Goal: Information Seeking & Learning: Learn about a topic

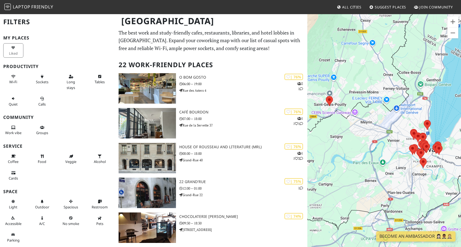
click at [399, 146] on div "To navigate, press the arrow keys." at bounding box center [385, 137] width 154 height 247
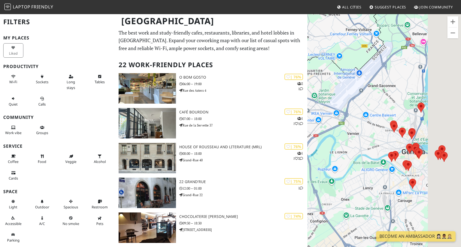
drag, startPoint x: 420, startPoint y: 140, endPoint x: 350, endPoint y: 132, distance: 70.7
click at [350, 132] on div "To navigate, press the arrow keys." at bounding box center [385, 137] width 154 height 247
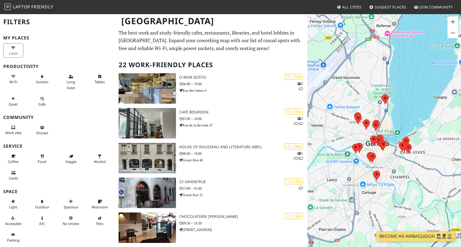
click at [353, 134] on div "To navigate, press the arrow keys." at bounding box center [385, 137] width 154 height 247
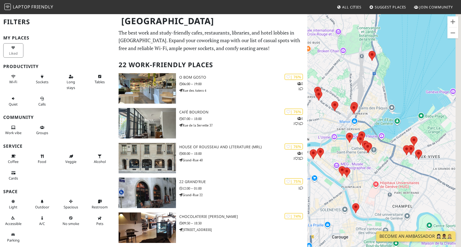
drag, startPoint x: 364, startPoint y: 142, endPoint x: 317, endPoint y: 128, distance: 49.3
click at [317, 128] on div "To navigate, press the arrow keys." at bounding box center [385, 137] width 154 height 247
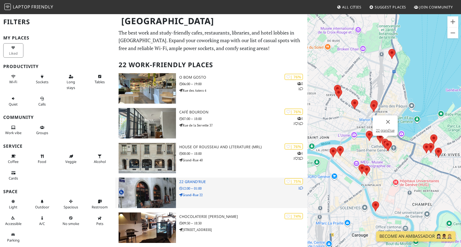
click at [204, 182] on h3 "22 grand'rue" at bounding box center [243, 182] width 128 height 5
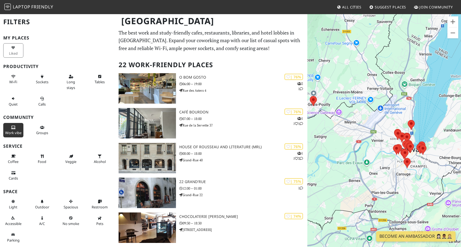
click at [13, 135] on span "Work vibe" at bounding box center [13, 132] width 16 height 5
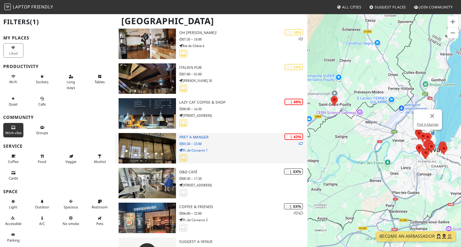
scroll to position [488, 0]
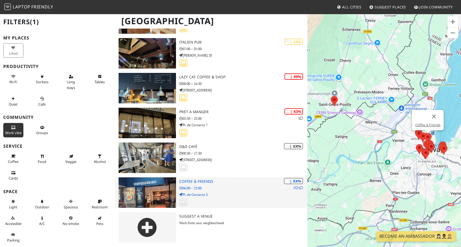
click at [218, 190] on p "06:00 – 22:00" at bounding box center [243, 188] width 128 height 5
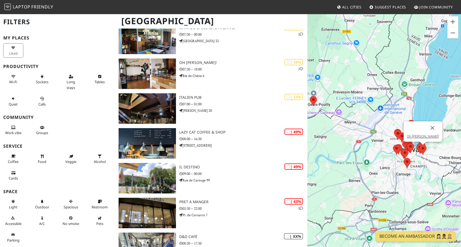
scroll to position [628, 0]
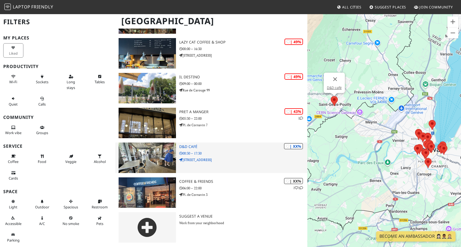
click at [213, 158] on p "[STREET_ADDRESS]" at bounding box center [243, 159] width 128 height 5
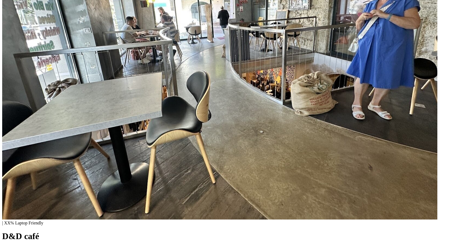
scroll to position [115, 0]
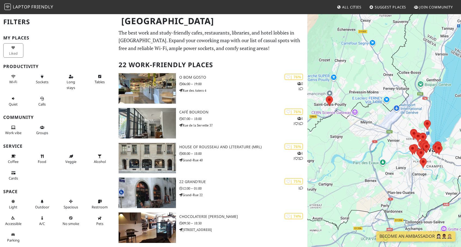
scroll to position [5, 0]
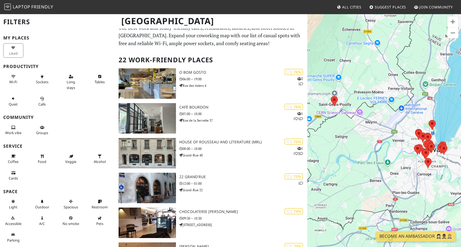
click at [376, 127] on div "To navigate, press the arrow keys." at bounding box center [385, 137] width 154 height 247
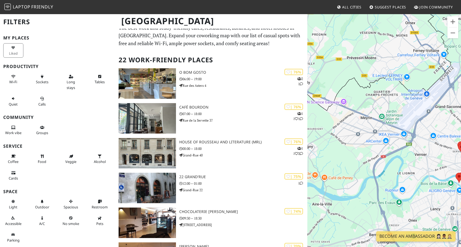
click at [385, 129] on div "To navigate, press the arrow keys." at bounding box center [385, 137] width 154 height 247
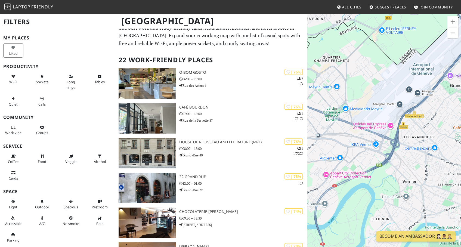
drag, startPoint x: 416, startPoint y: 108, endPoint x: 350, endPoint y: 88, distance: 68.8
click at [351, 89] on div "To navigate, press the arrow keys." at bounding box center [385, 137] width 154 height 247
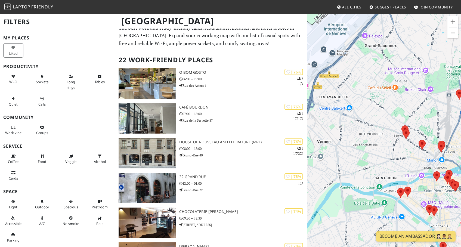
drag, startPoint x: 412, startPoint y: 112, endPoint x: 337, endPoint y: 109, distance: 75.7
click at [338, 109] on div "To navigate, press the arrow keys." at bounding box center [385, 137] width 154 height 247
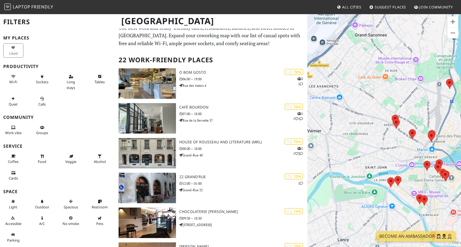
drag, startPoint x: 348, startPoint y: 151, endPoint x: 381, endPoint y: 146, distance: 33.5
click at [381, 146] on div "To navigate, press the arrow keys." at bounding box center [385, 137] width 154 height 247
